Goal: Information Seeking & Learning: Find specific fact

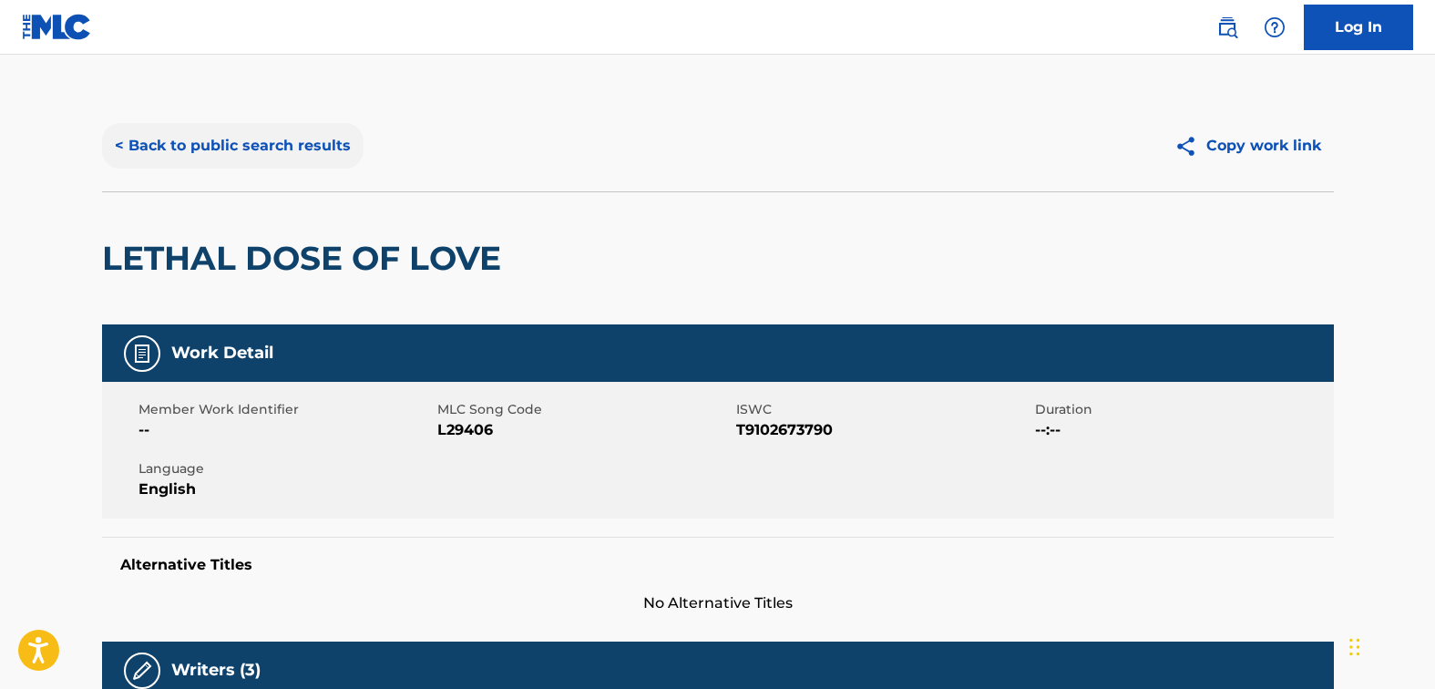
click at [293, 130] on button "< Back to public search results" at bounding box center [233, 146] width 262 height 46
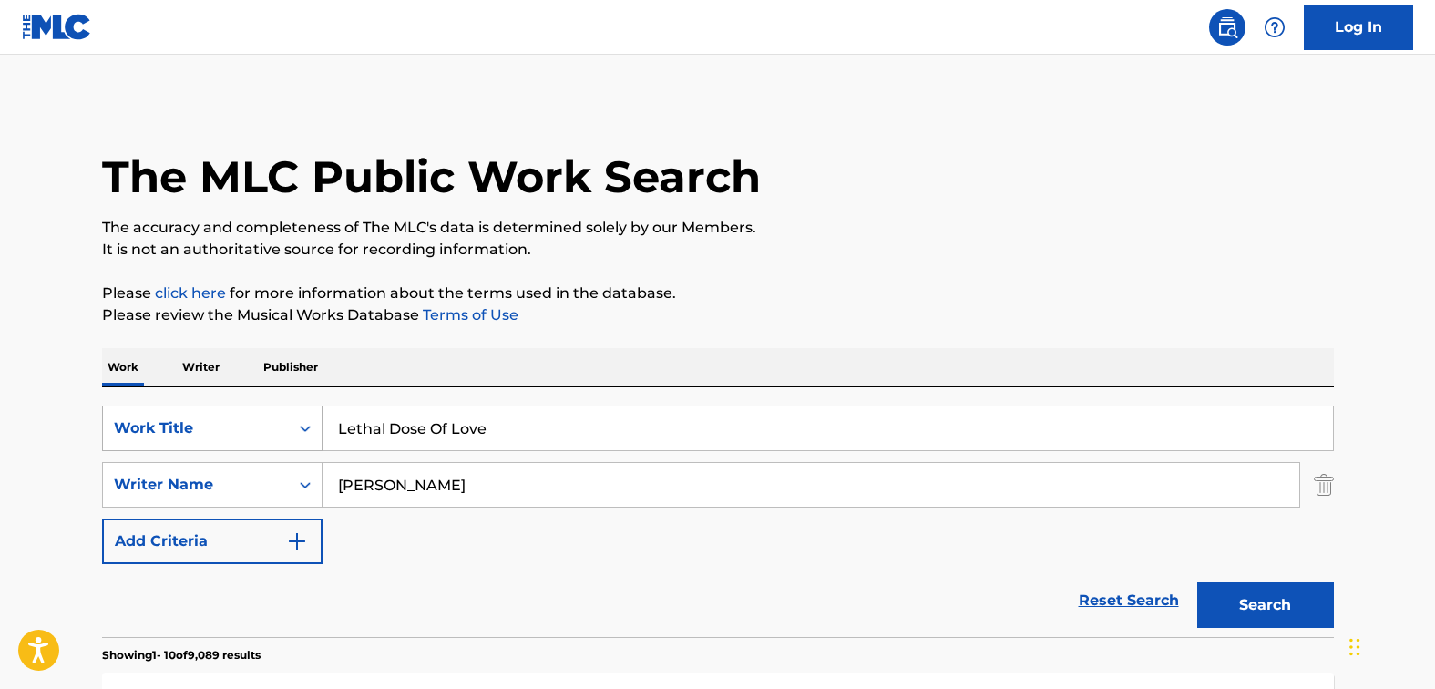
drag, startPoint x: 500, startPoint y: 430, endPoint x: 307, endPoint y: 430, distance: 193.2
click at [307, 430] on div "SearchWithCriteriad46a61c1-c08f-4742-9921-3706d787b089 Work Title Lethal Dose O…" at bounding box center [718, 428] width 1232 height 46
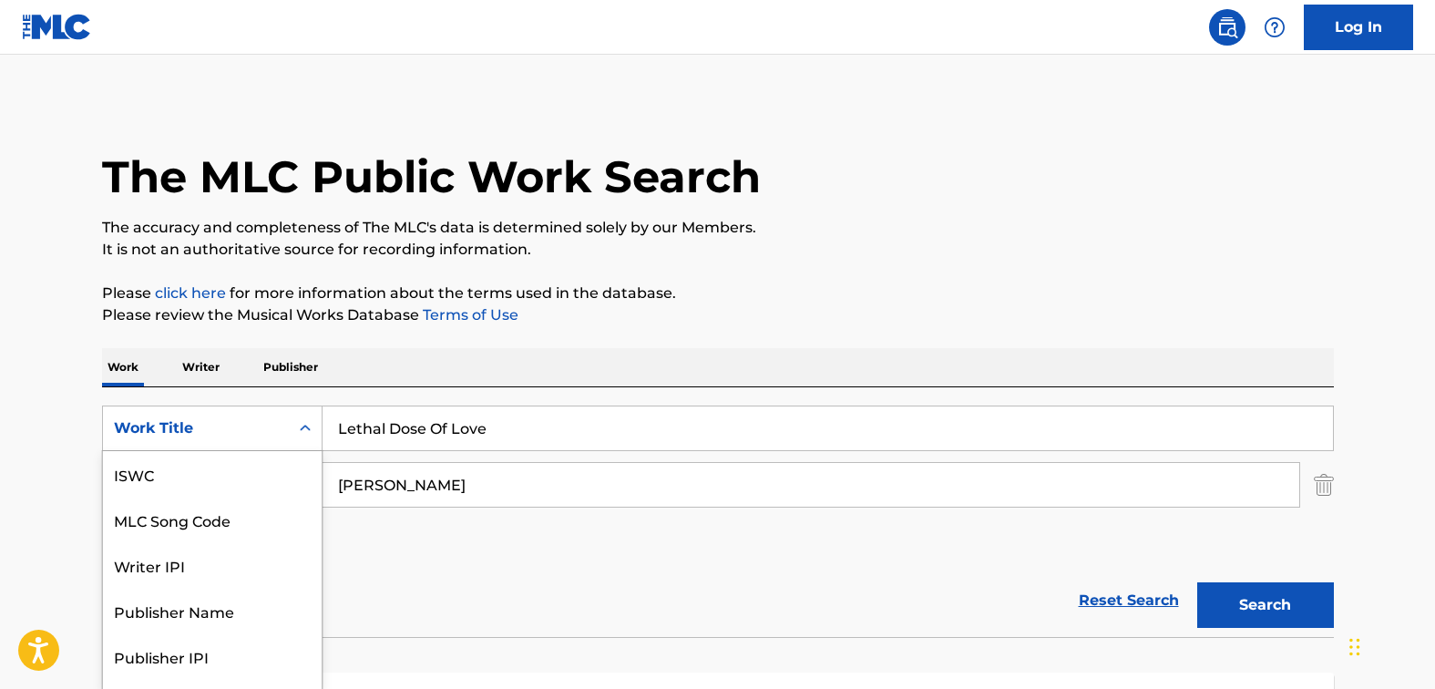
scroll to position [36, 0]
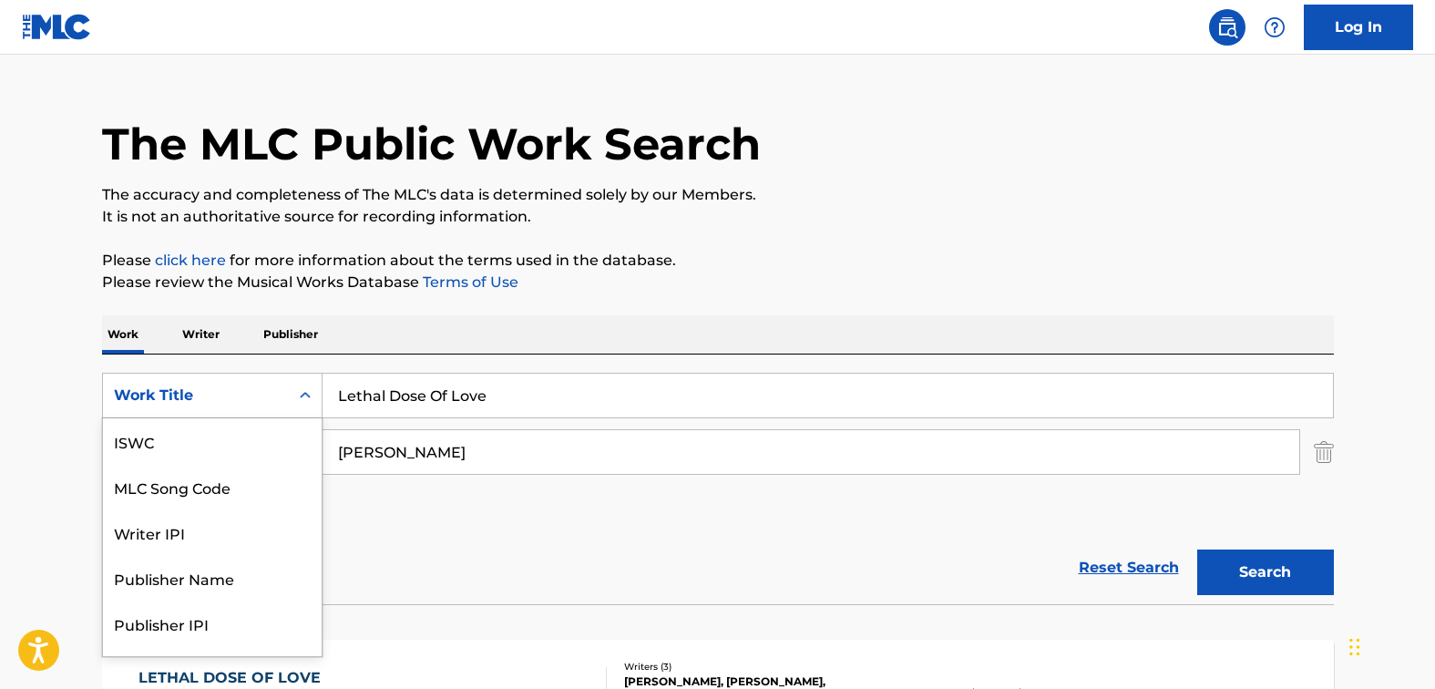
click at [307, 430] on div "SearchWithCriteriad46a61c1-c08f-4742-9921-3706d787b089 7 results available. Use…" at bounding box center [718, 452] width 1232 height 159
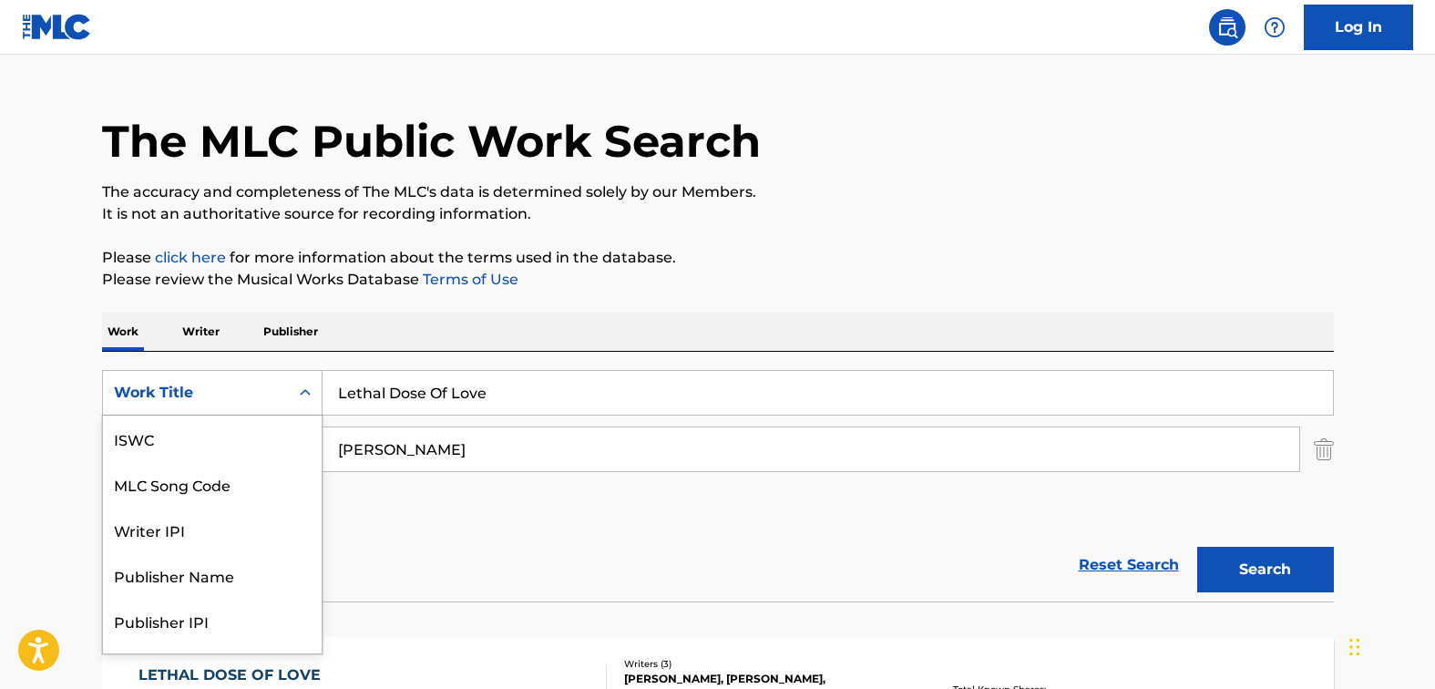
scroll to position [0, 0]
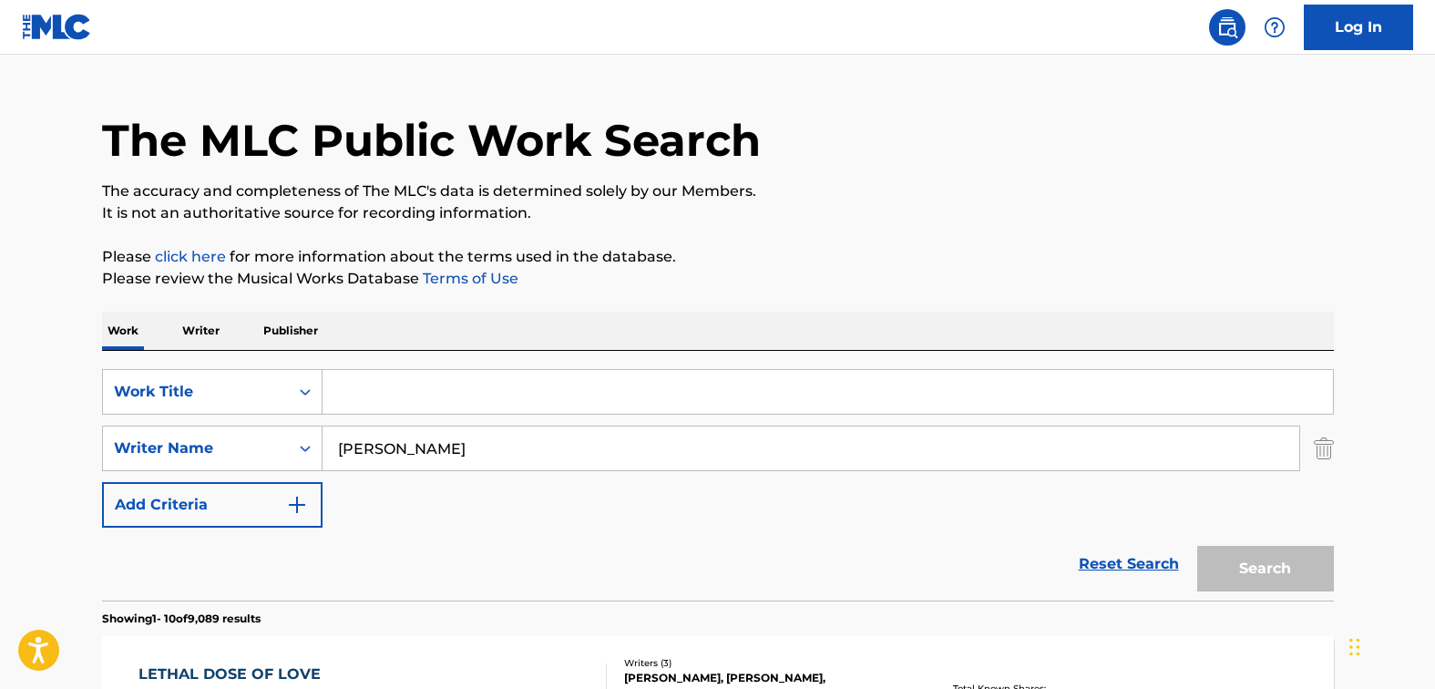
click at [403, 393] on input "Search Form" at bounding box center [828, 392] width 1011 height 44
type input "a country song"
drag, startPoint x: 454, startPoint y: 437, endPoint x: 311, endPoint y: 455, distance: 144.1
click at [311, 455] on div "SearchWithCriteria33f44059-a9a3-4a0e-90fe-a06dea2ccbfd Writer Name [PERSON_NAME]" at bounding box center [718, 449] width 1232 height 46
type input "[PERSON_NAME]"
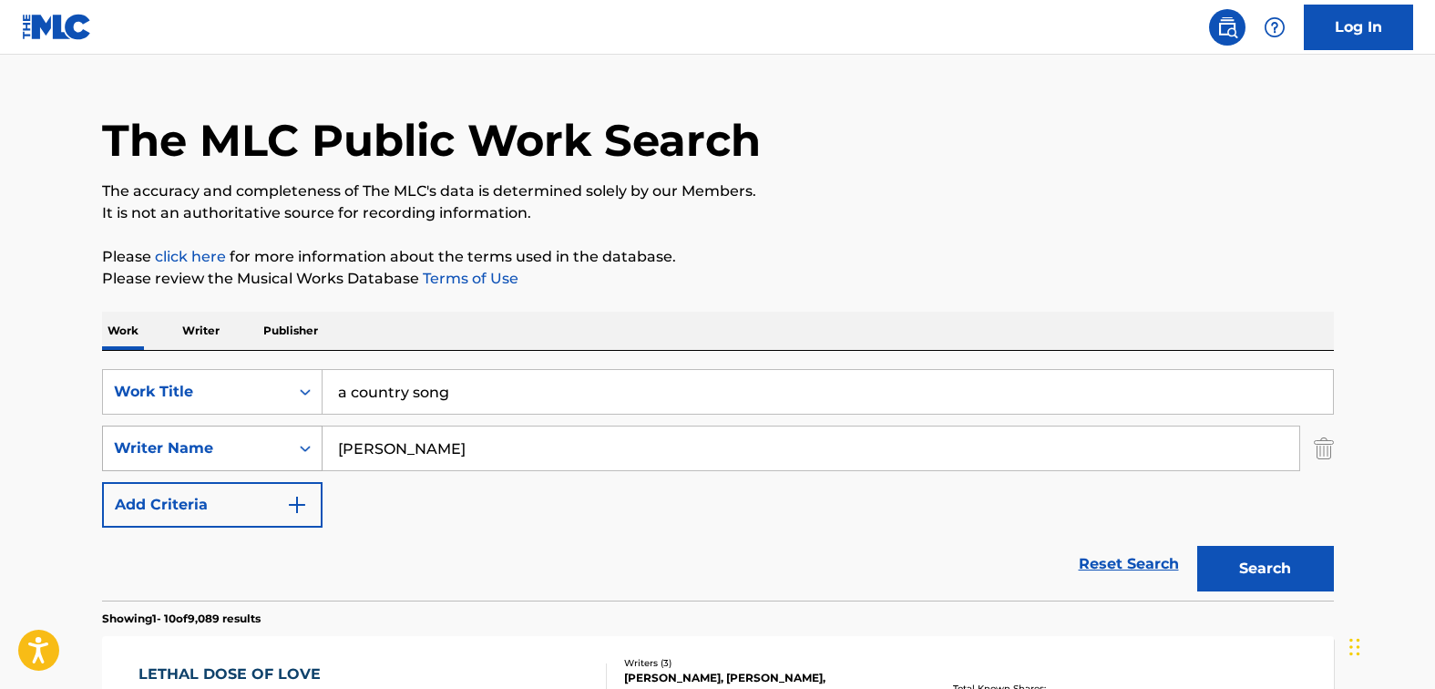
click at [1197, 546] on button "Search" at bounding box center [1265, 569] width 137 height 46
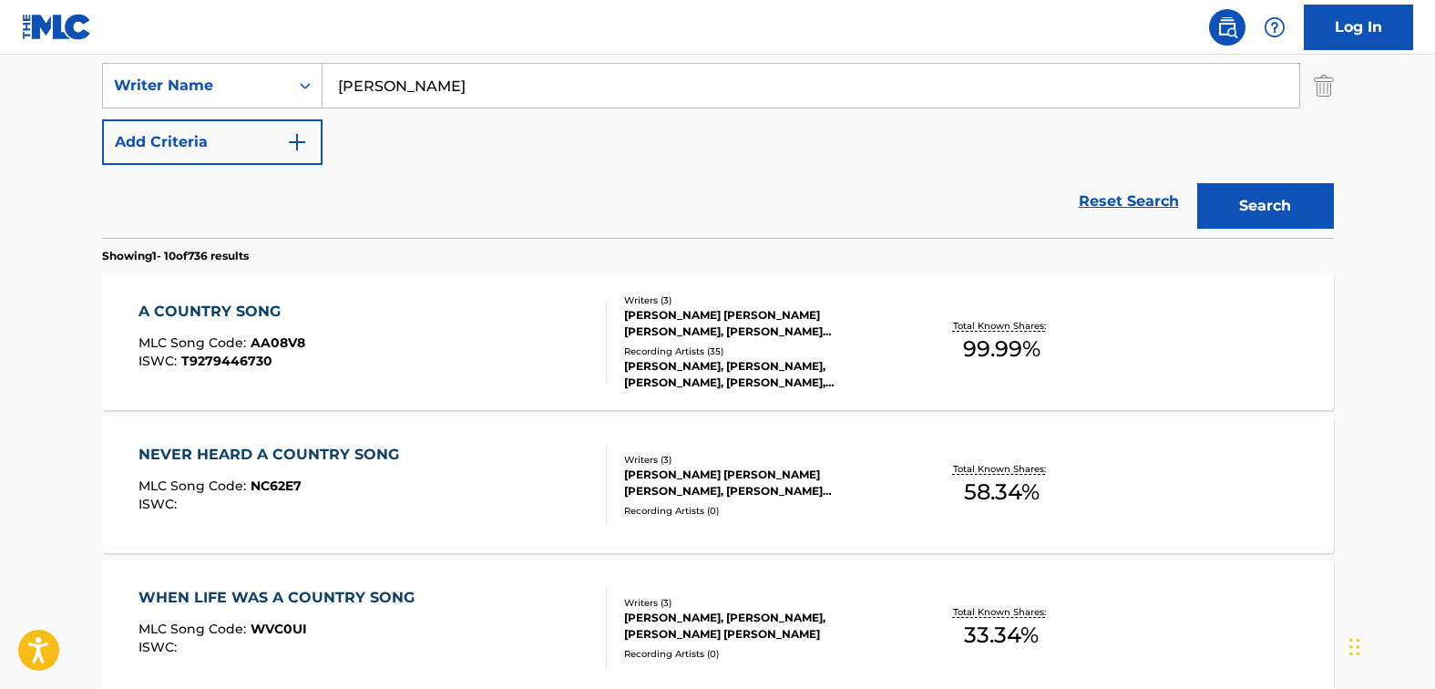
scroll to position [401, 0]
click at [513, 326] on div "A COUNTRY SONG MLC Song Code : AA08V8 ISWC : T9279446730" at bounding box center [373, 340] width 468 height 82
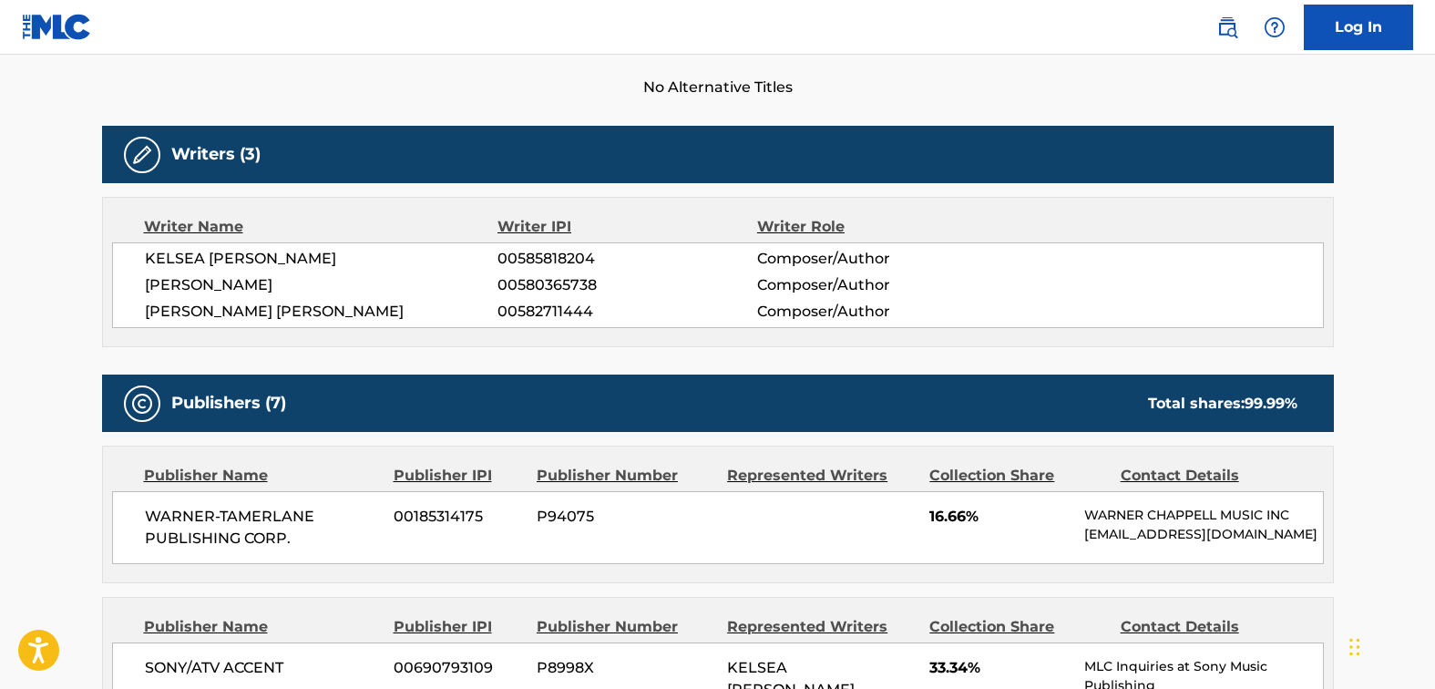
scroll to position [638, 0]
